Goal: Task Accomplishment & Management: Manage account settings

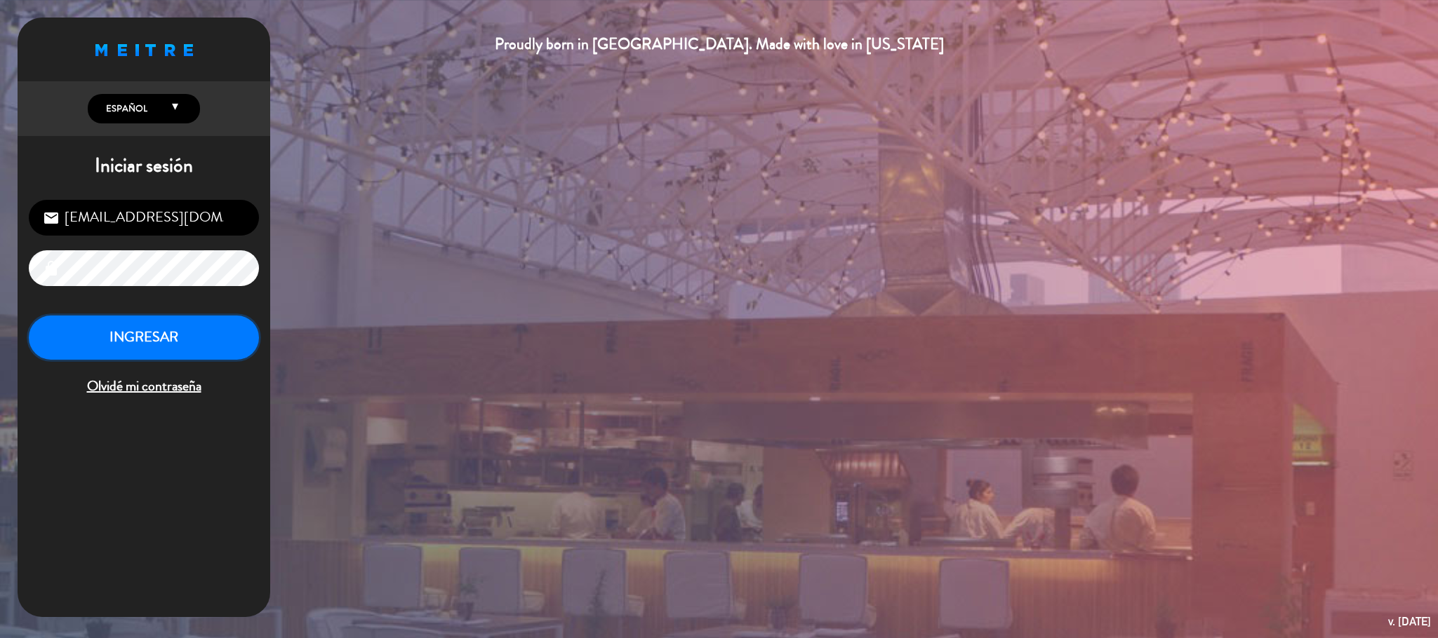
click at [146, 329] on button "INGRESAR" at bounding box center [144, 338] width 230 height 44
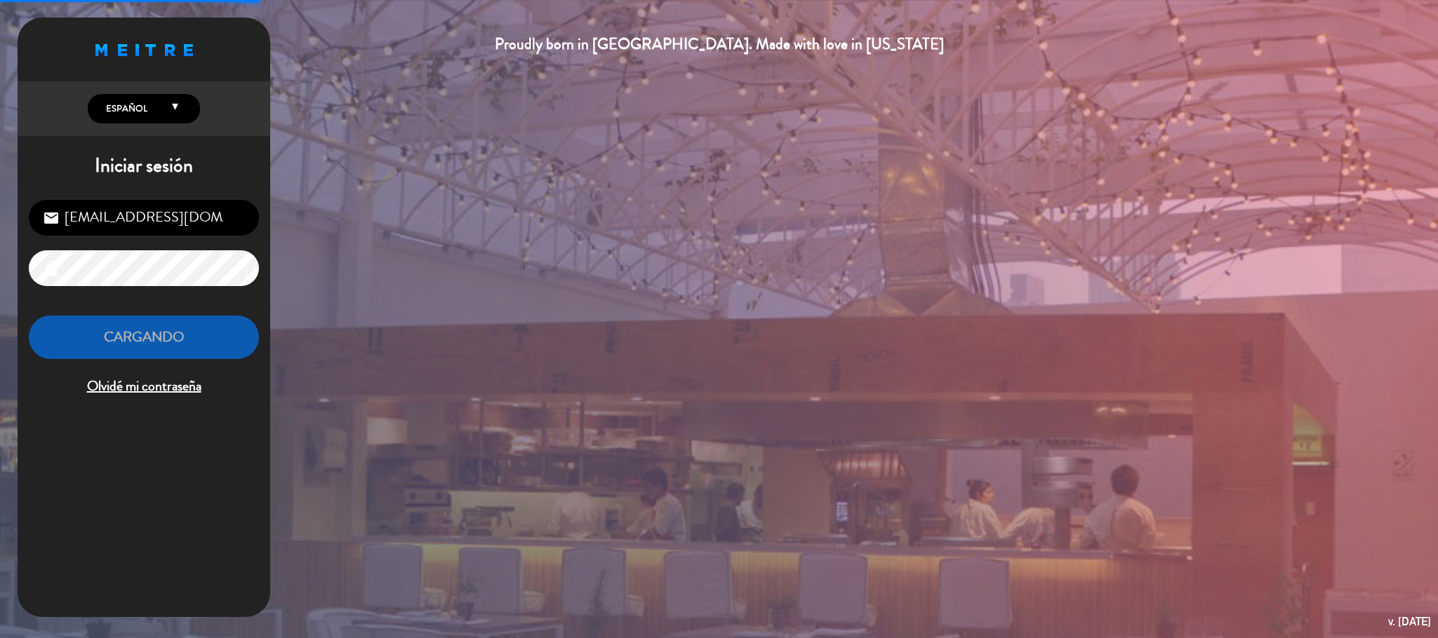
scroll to position [834, 0]
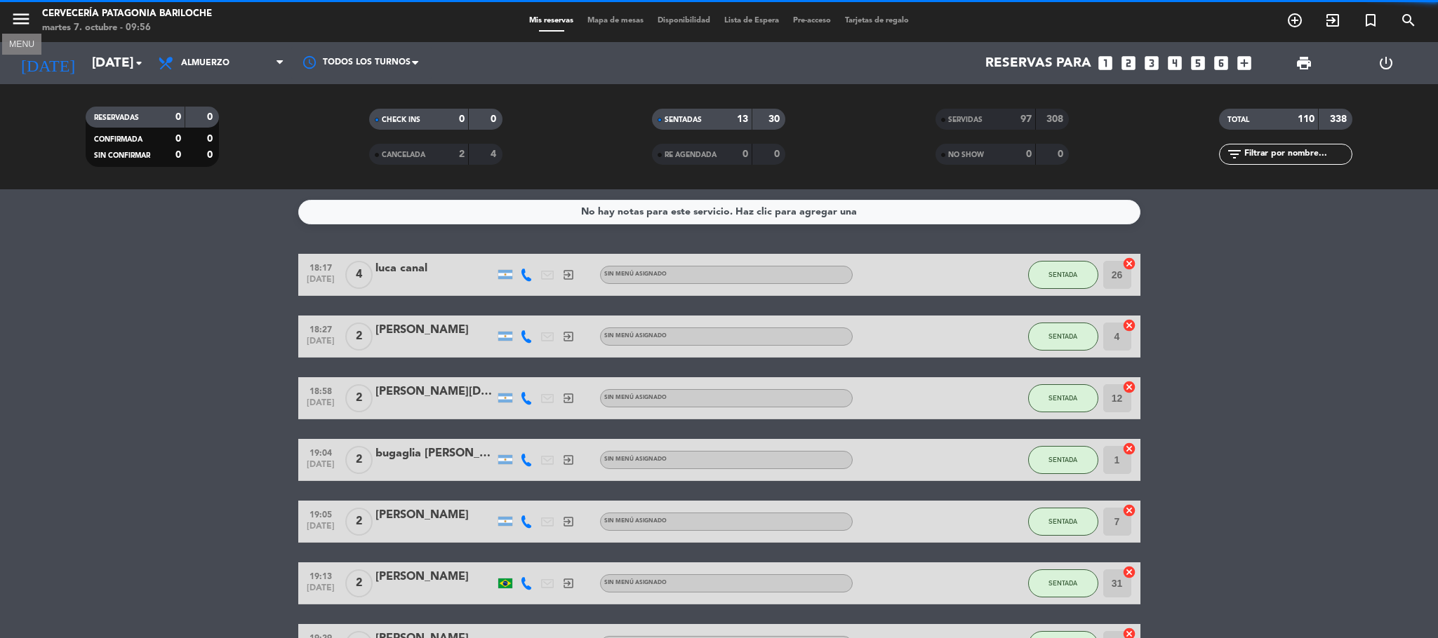
click at [11, 19] on icon "menu" at bounding box center [21, 18] width 21 height 21
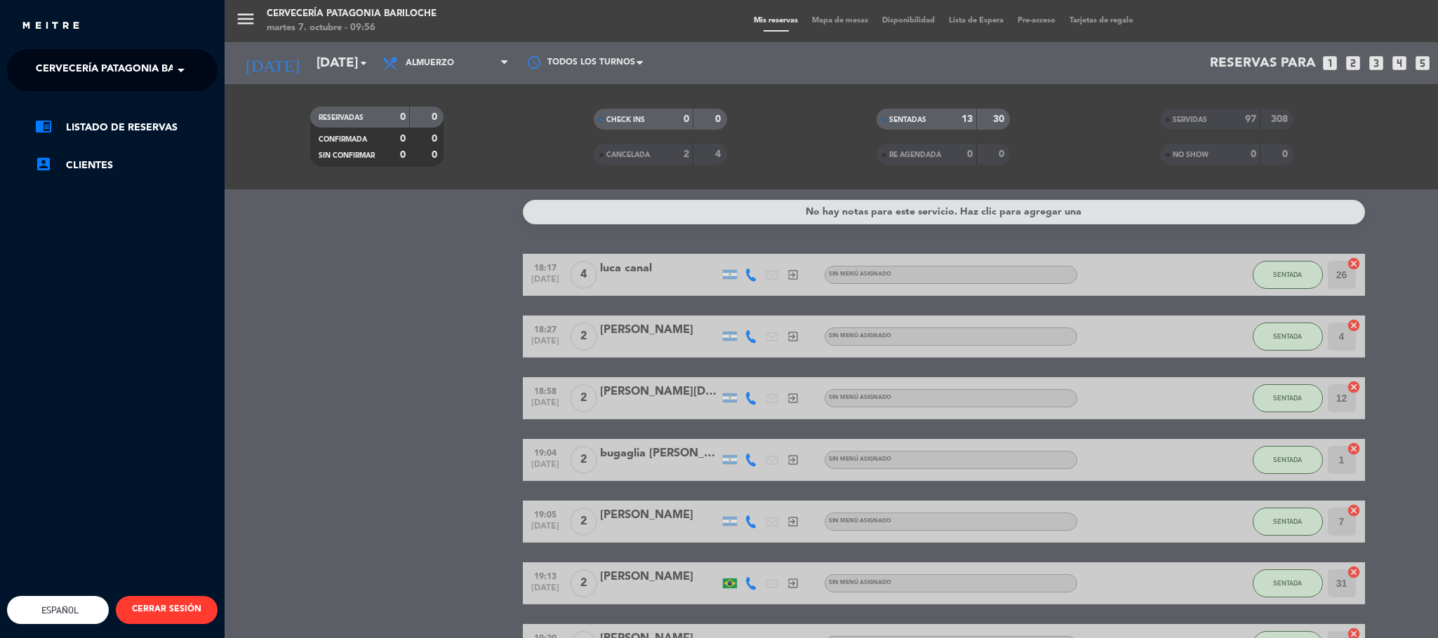
click at [110, 74] on span "Cervecería Patagonia Bariloche" at bounding box center [127, 69] width 183 height 29
click at [156, 126] on span "Experiencia Tour Cervecero" at bounding box center [95, 129] width 160 height 16
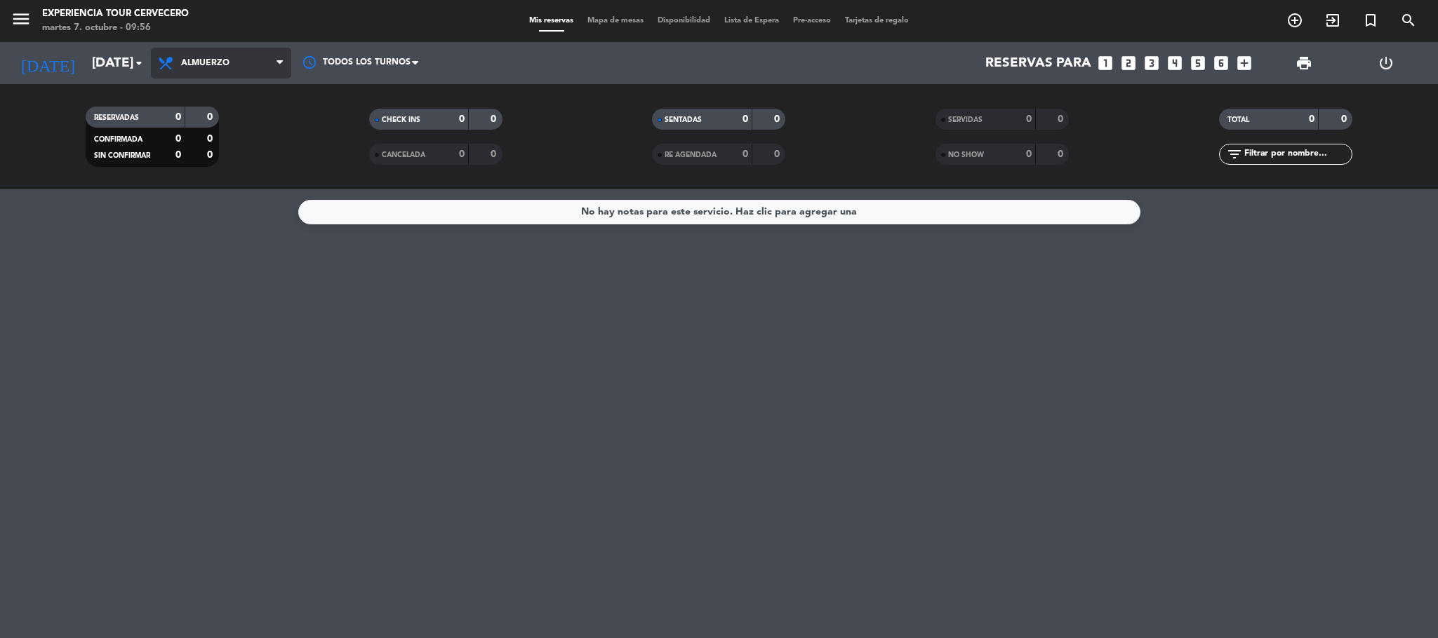
click at [274, 69] on span "Almuerzo" at bounding box center [221, 63] width 140 height 31
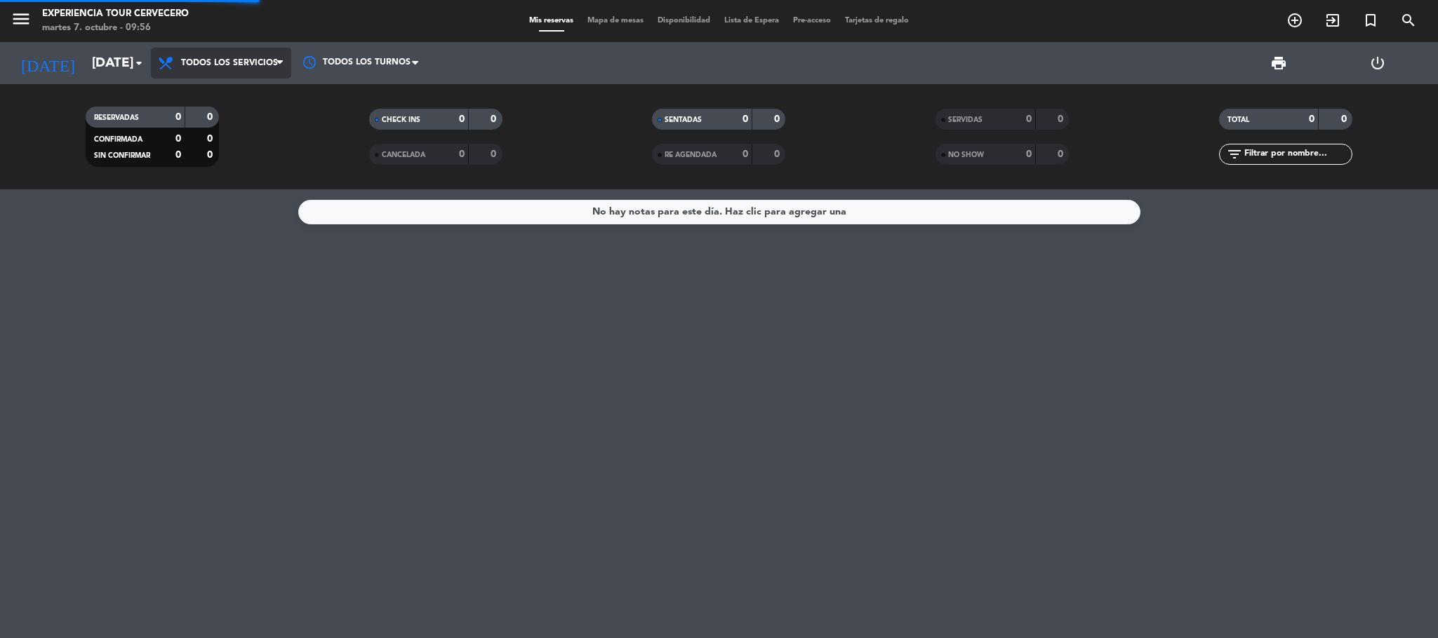
click at [262, 93] on div "menu Experiencia Tour Cervecero [DATE] 7. octubre - 09:56 Mis reservas Mapa de …" at bounding box center [719, 94] width 1438 height 189
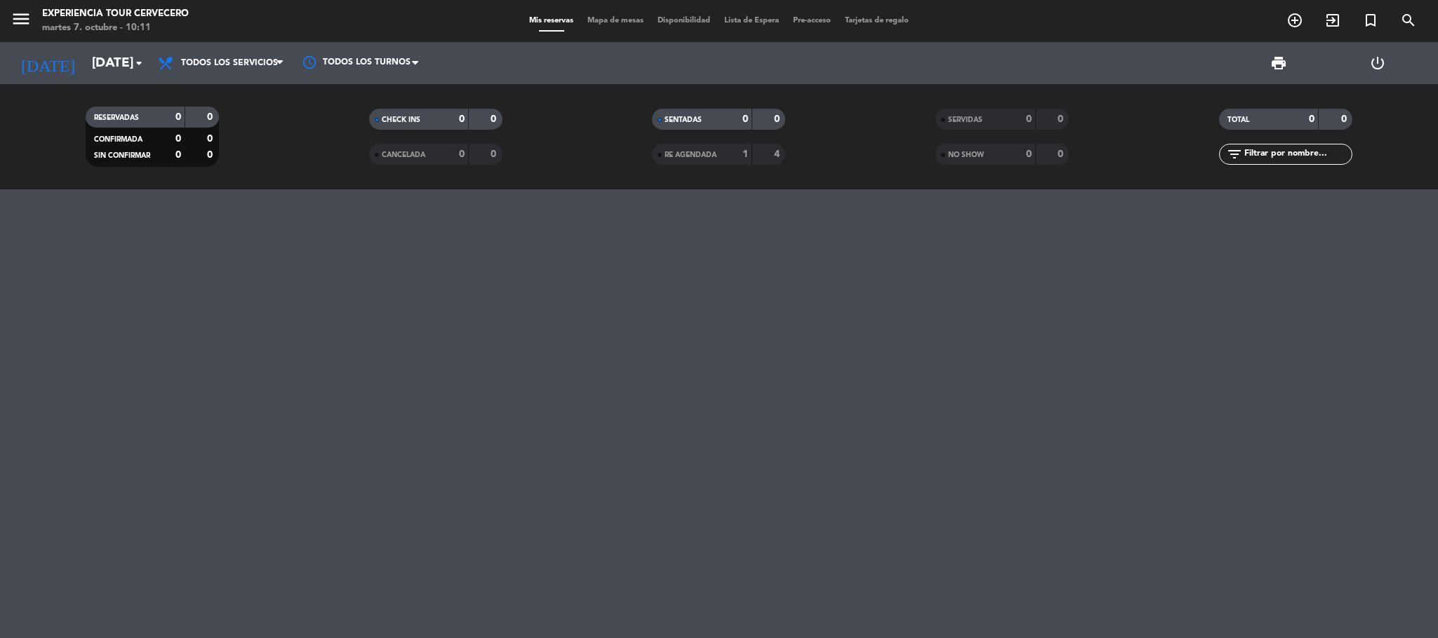
click at [589, 24] on span "Mapa de mesas" at bounding box center [615, 21] width 70 height 8
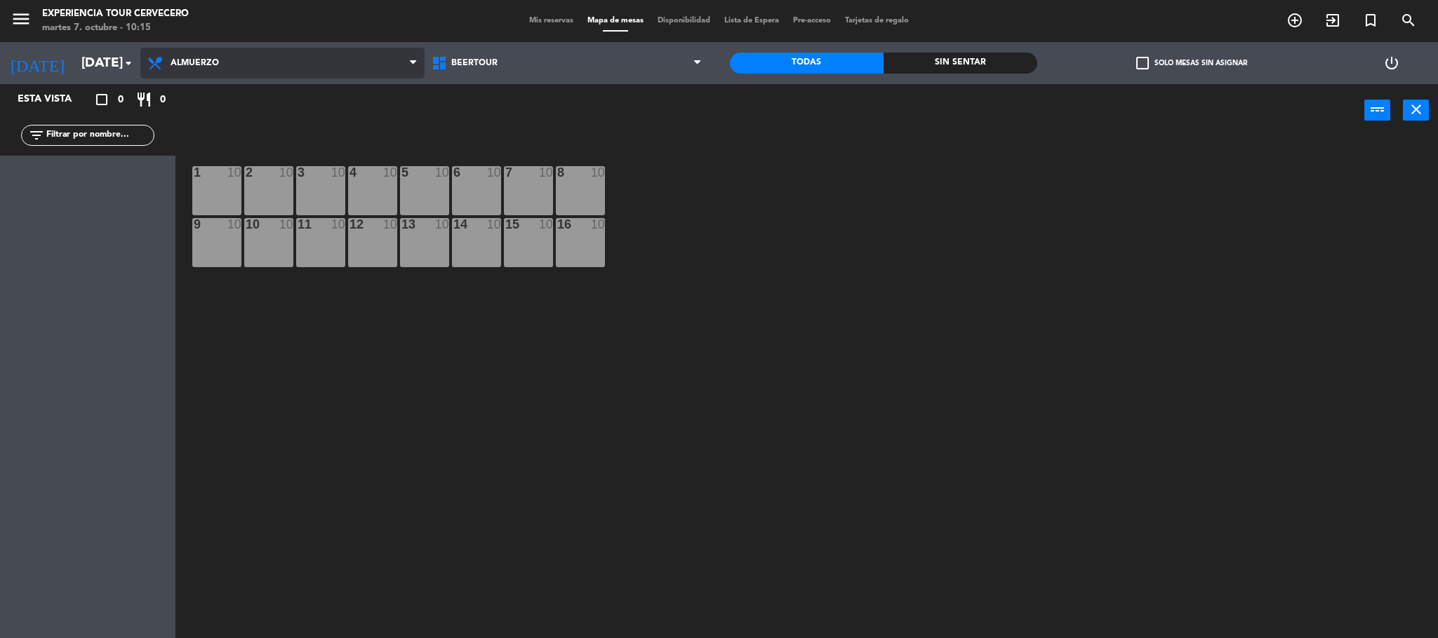
click at [173, 55] on span "Almuerzo" at bounding box center [282, 63] width 284 height 31
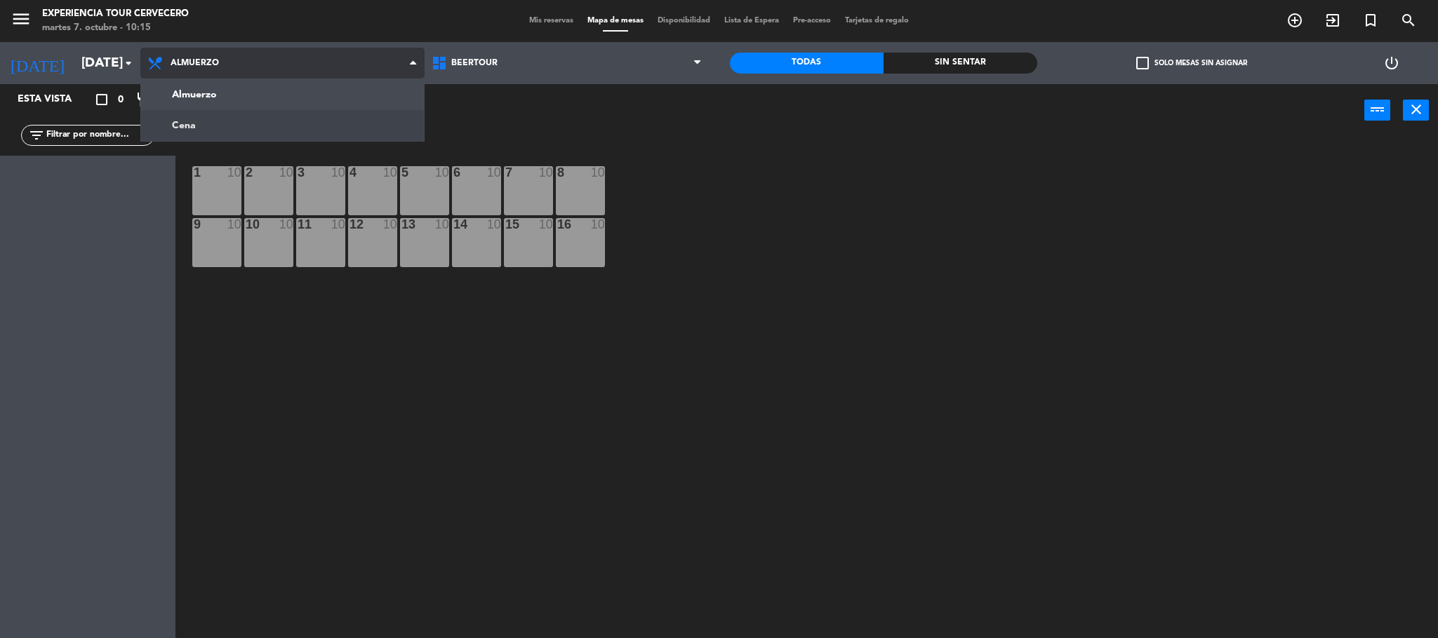
click at [177, 127] on ng-component "menu Experiencia Tour Cervecero [DATE] 7. octubre - 10:15 Mis reservas Mapa de …" at bounding box center [719, 321] width 1438 height 643
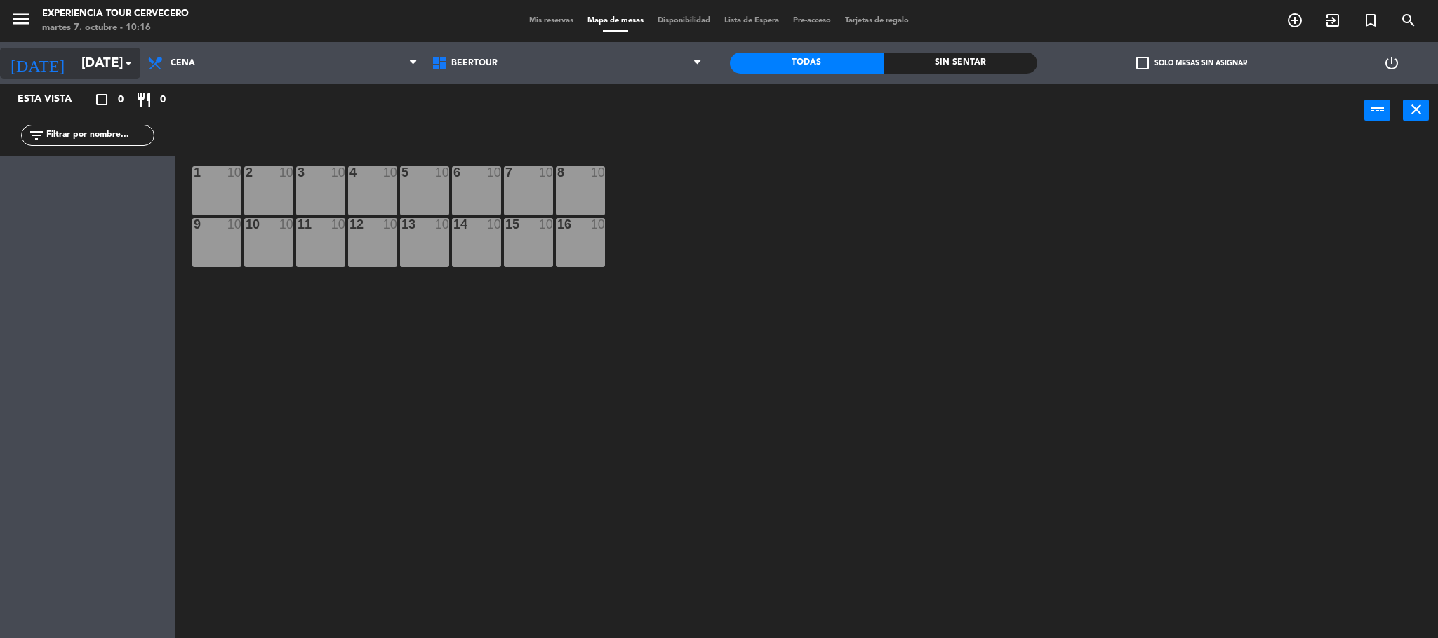
click at [128, 51] on input "[DATE]" at bounding box center [158, 62] width 169 height 29
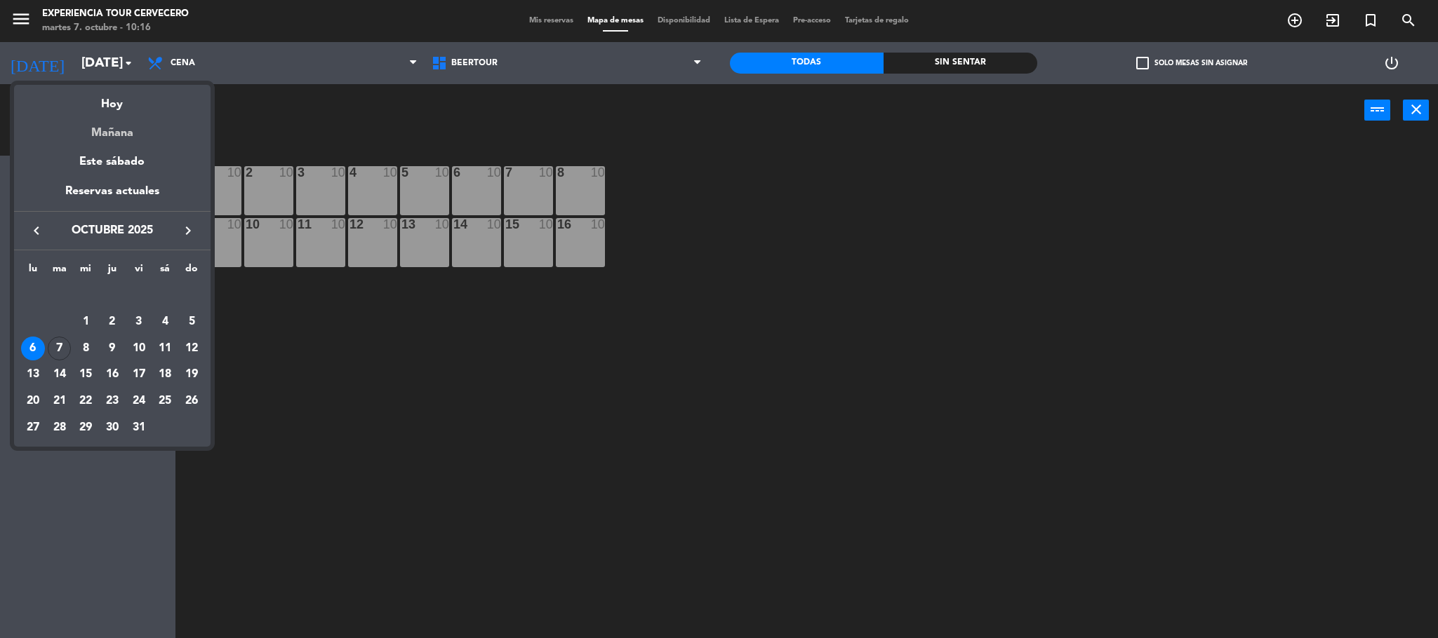
click at [152, 125] on div "Mañana" at bounding box center [112, 128] width 196 height 29
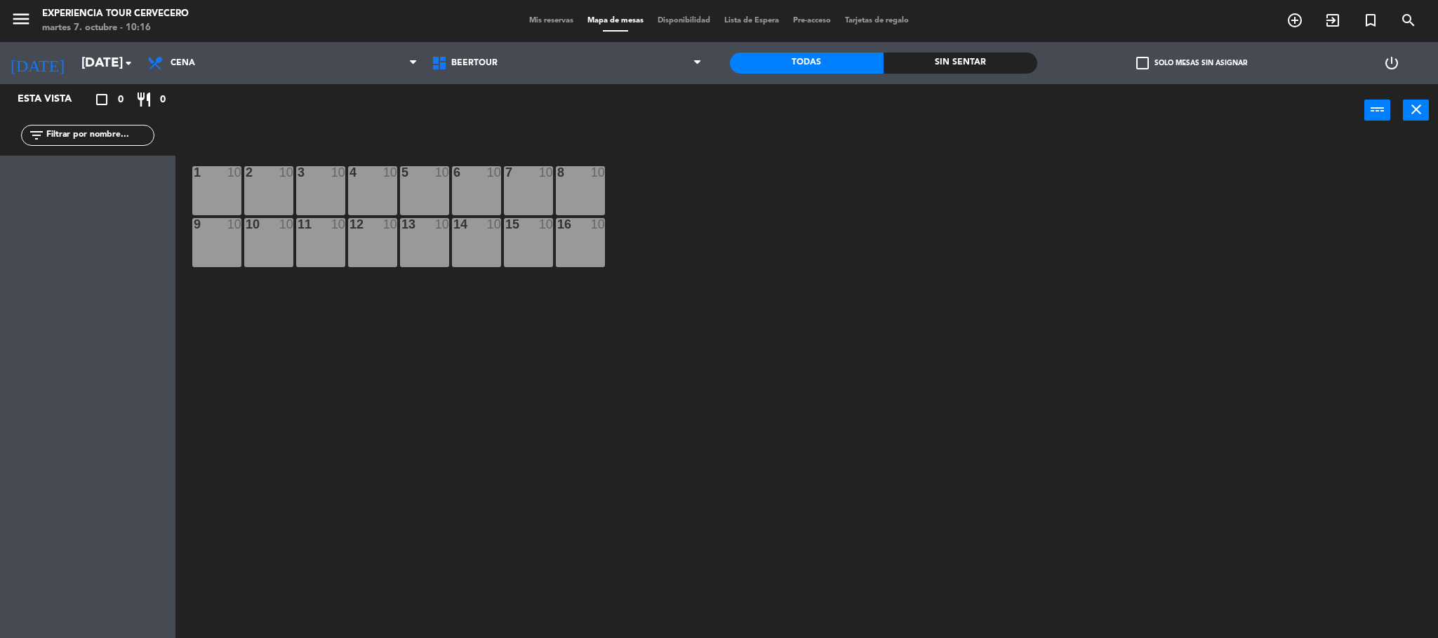
type input "[DATE]"
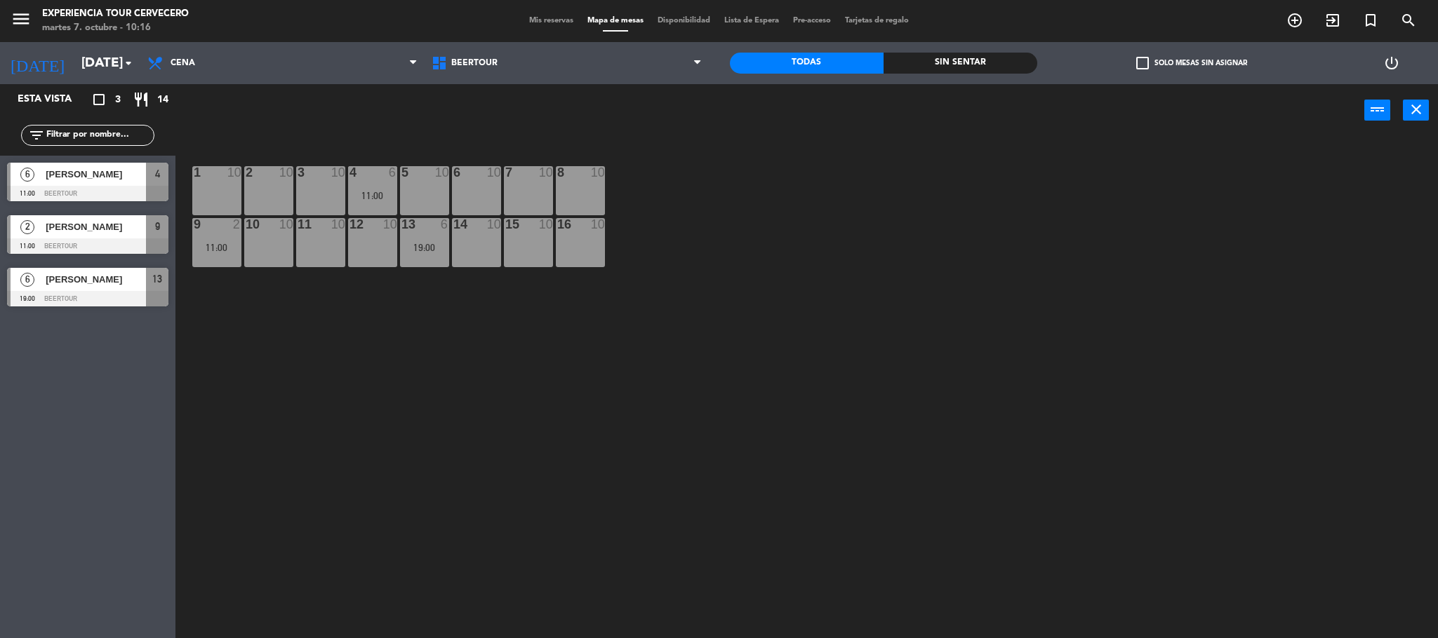
click at [524, 25] on div "Mis reservas Mapa de mesas Disponibilidad Lista de Espera Pre-acceso Tarjetas d…" at bounding box center [719, 21] width 394 height 13
click at [116, 173] on span "[PERSON_NAME]" at bounding box center [96, 174] width 100 height 15
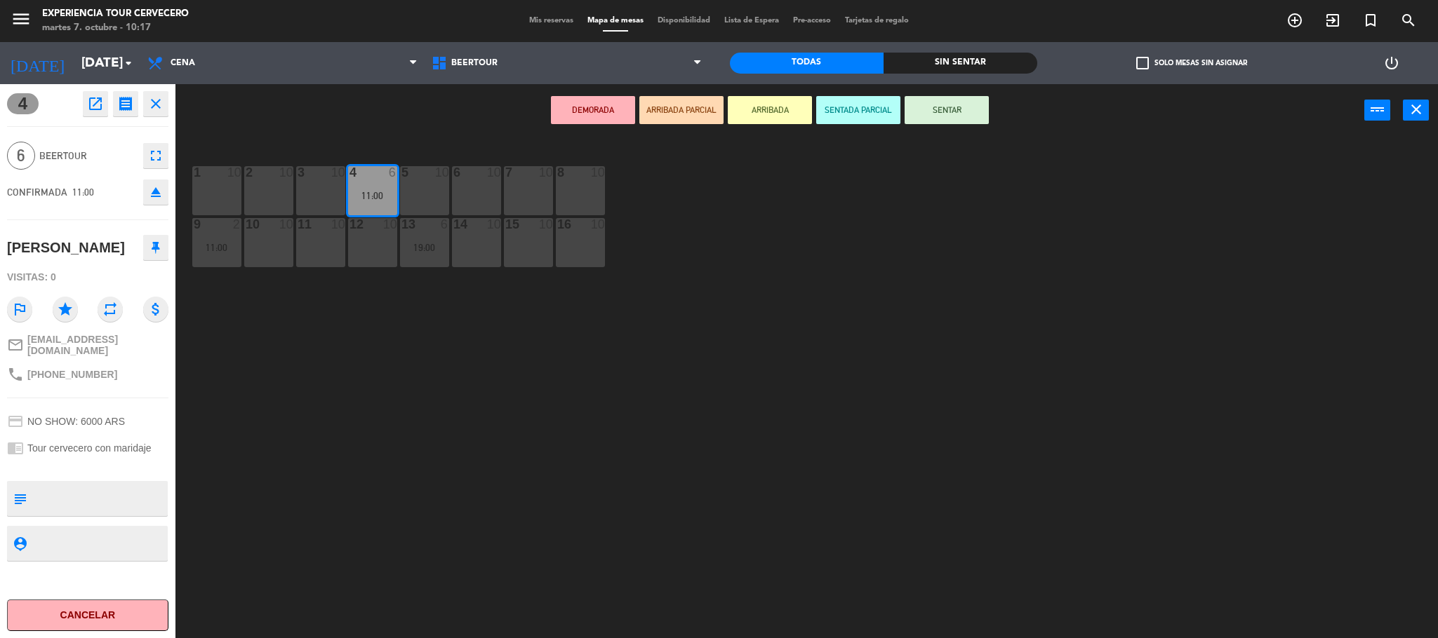
click at [93, 108] on icon "open_in_new" at bounding box center [95, 103] width 17 height 17
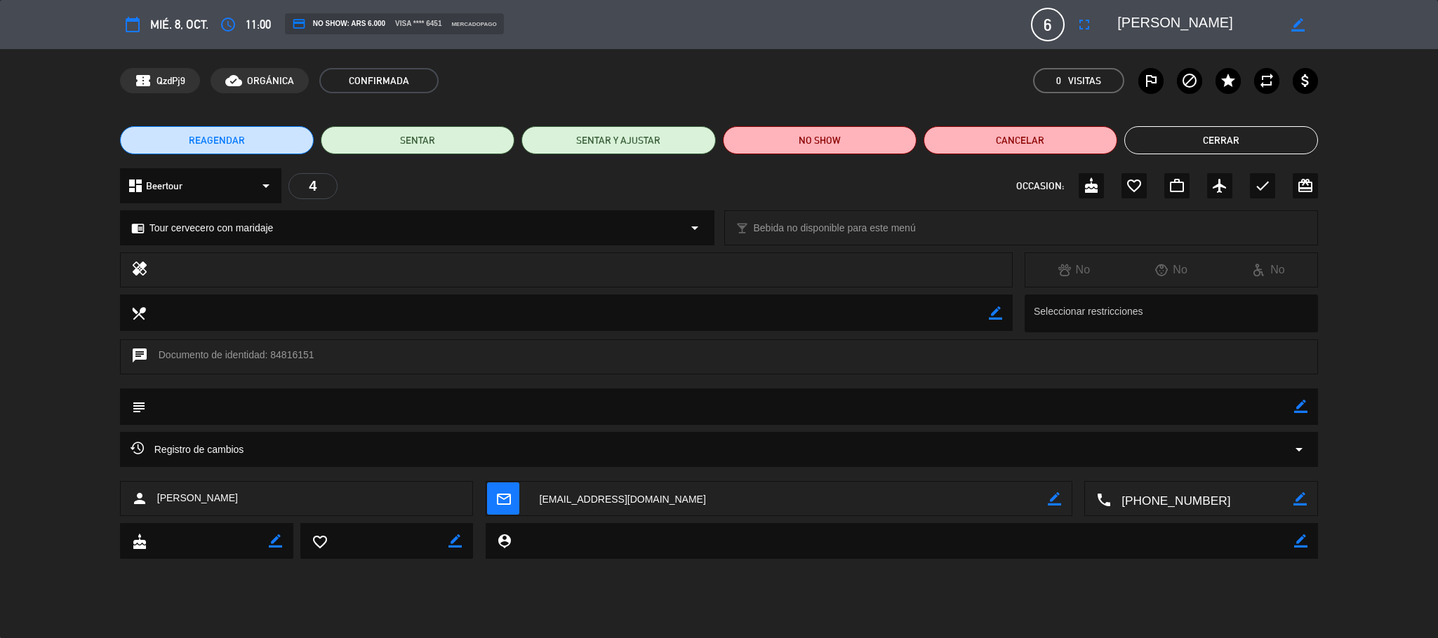
click at [281, 139] on button "REAGENDAR" at bounding box center [217, 140] width 194 height 28
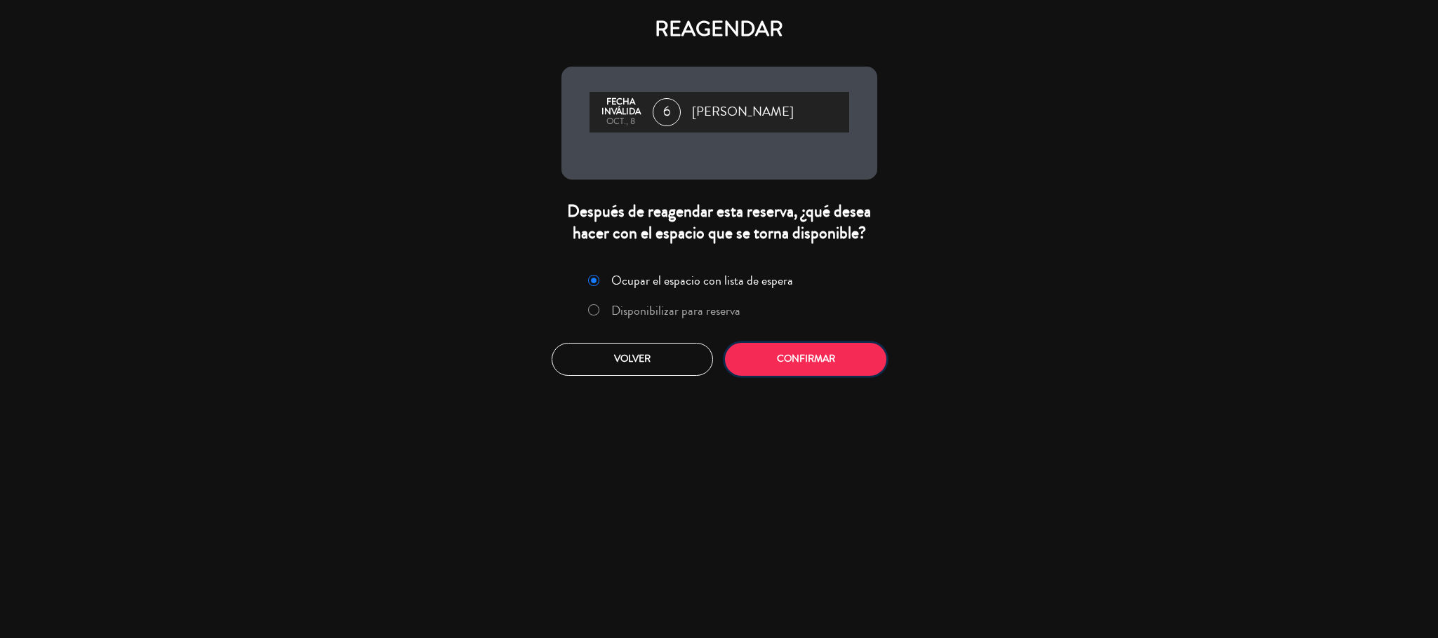
click at [767, 358] on button "Confirmar" at bounding box center [805, 359] width 161 height 33
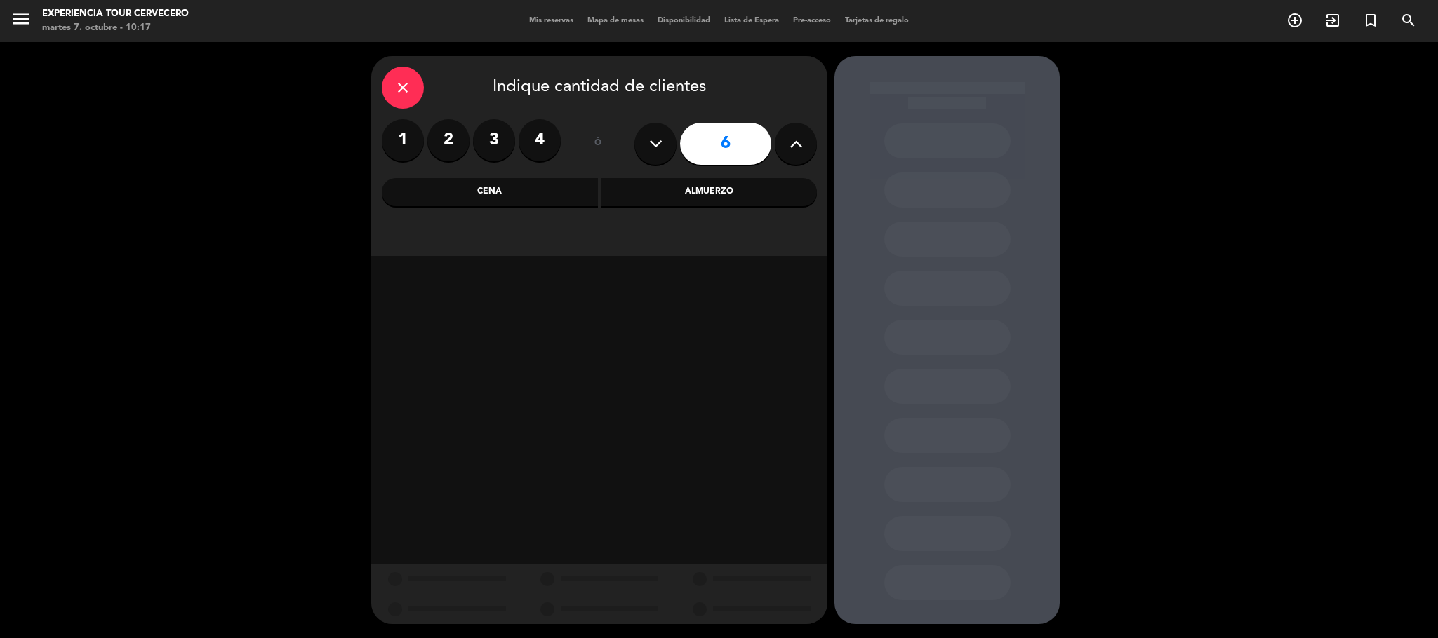
click at [1268, 180] on div "close Indique cantidad de clientes 1 2 3 4 ó 6 Cena Almuerzo" at bounding box center [719, 340] width 1438 height 596
click at [407, 88] on icon "close" at bounding box center [402, 87] width 17 height 17
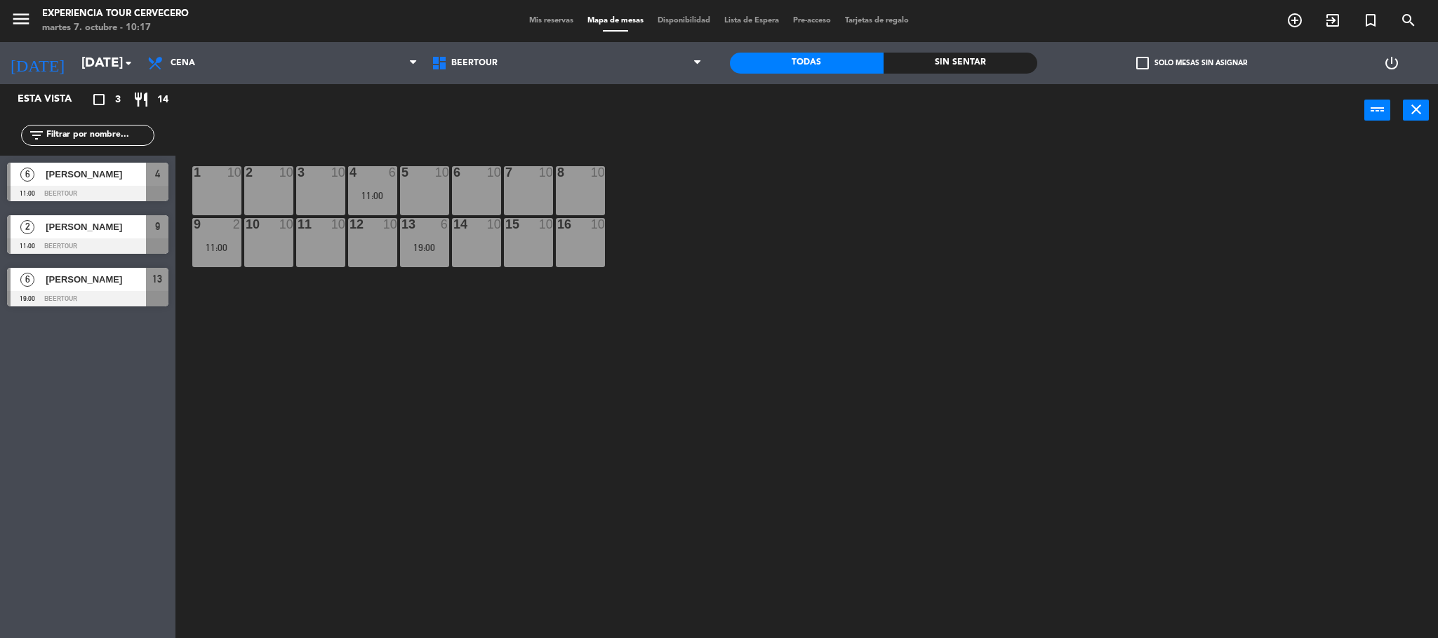
click at [542, 24] on span "Mis reservas" at bounding box center [551, 21] width 58 height 8
